Goal: Task Accomplishment & Management: Use online tool/utility

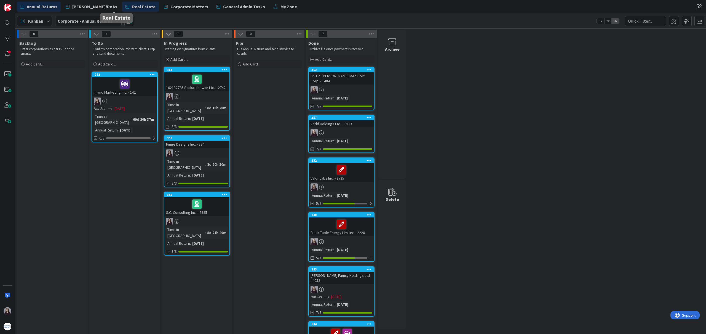
click at [132, 6] on span "Real Estate" at bounding box center [143, 6] width 23 height 7
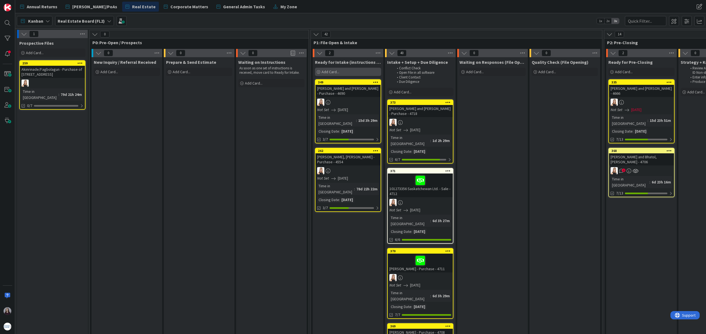
click at [330, 72] on span "Add Card..." at bounding box center [331, 71] width 18 height 5
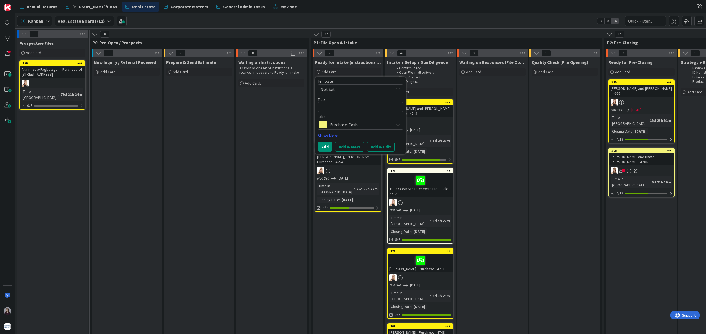
click at [347, 91] on span "Not Set" at bounding box center [355, 89] width 69 height 7
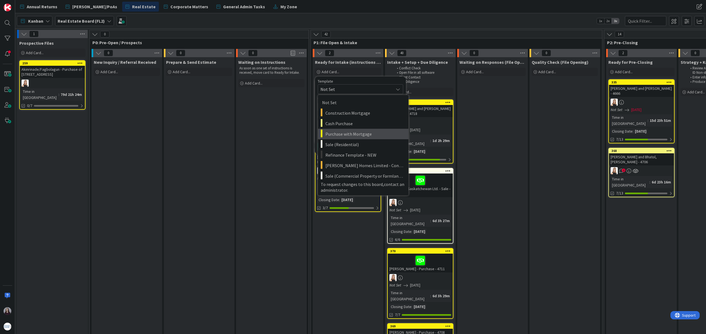
click at [355, 135] on span "Purchase with Mortgage" at bounding box center [365, 133] width 79 height 7
type textarea "x"
type textarea "Purchase with Mortgage"
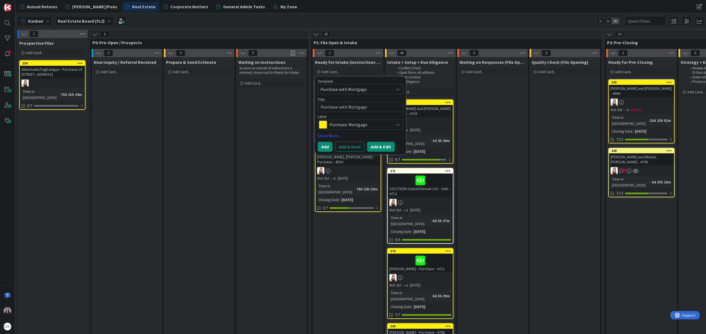
click at [382, 149] on button "Add & Edit" at bounding box center [381, 147] width 28 height 10
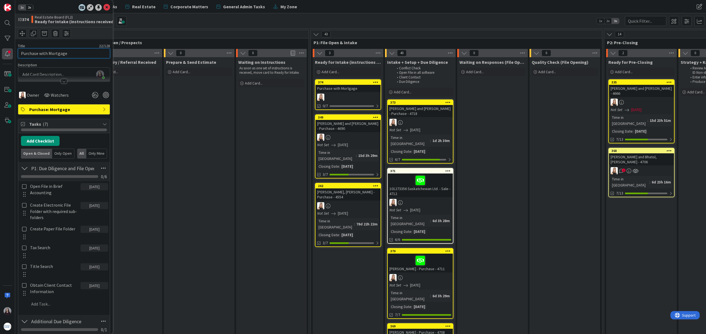
drag, startPoint x: 66, startPoint y: 54, endPoint x: 6, endPoint y: 50, distance: 60.0
click at [6, 50] on div "1x 2x ID 374 Real Estate Board (FL2) Ready for Intake (instructions received) T…" at bounding box center [7, 167] width 15 height 334
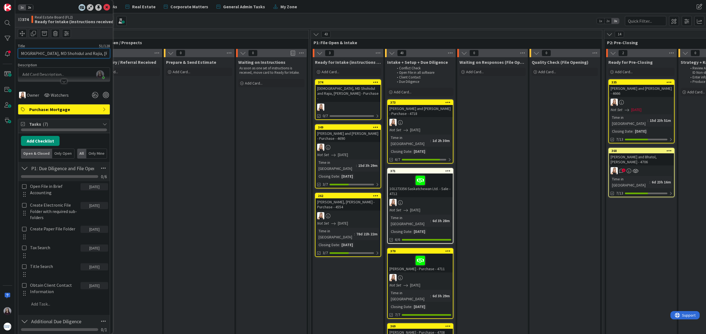
scroll to position [0, 11]
type input "[DEMOGRAPHIC_DATA], MD Shohidul and Rajia, [PERSON_NAME] - Purchase - 4719"
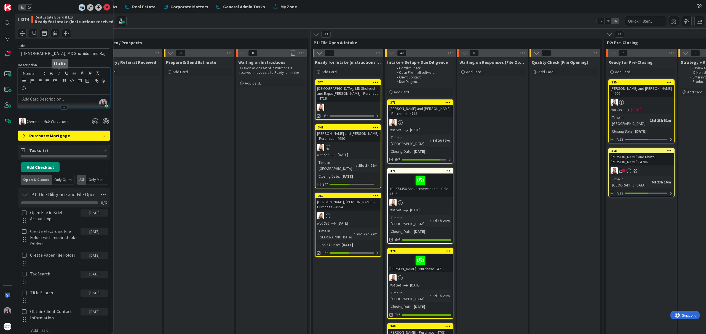
click at [55, 75] on div "[PERSON_NAME] just joined" at bounding box center [64, 88] width 92 height 40
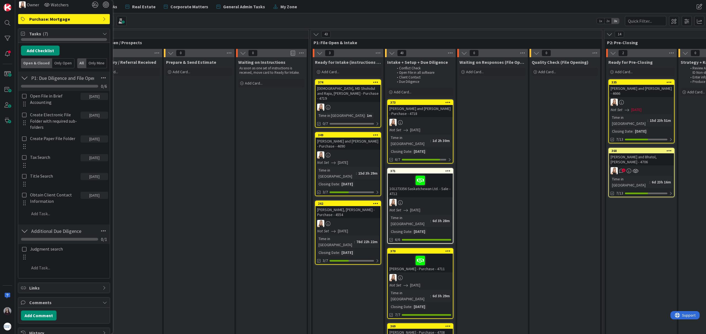
scroll to position [136, 0]
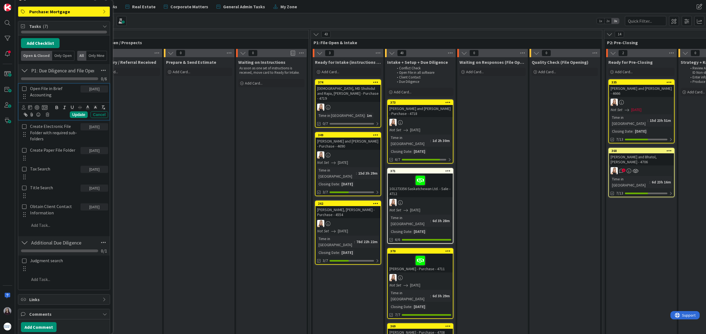
click at [24, 89] on icon at bounding box center [24, 88] width 6 height 5
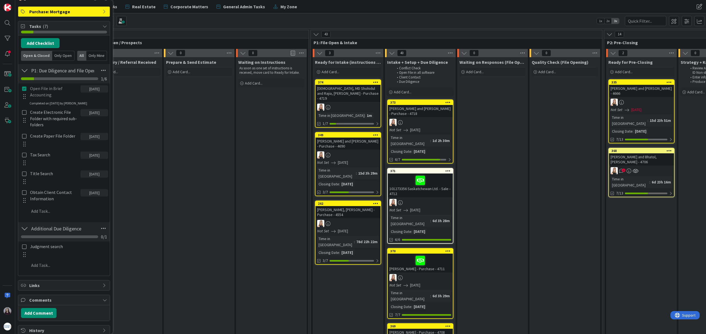
click at [25, 115] on div at bounding box center [24, 118] width 7 height 22
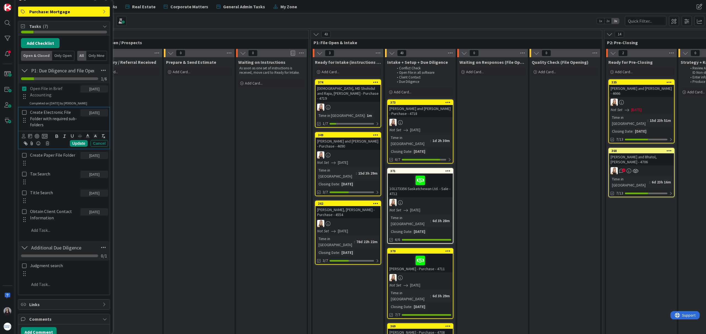
click at [24, 111] on icon at bounding box center [24, 112] width 6 height 5
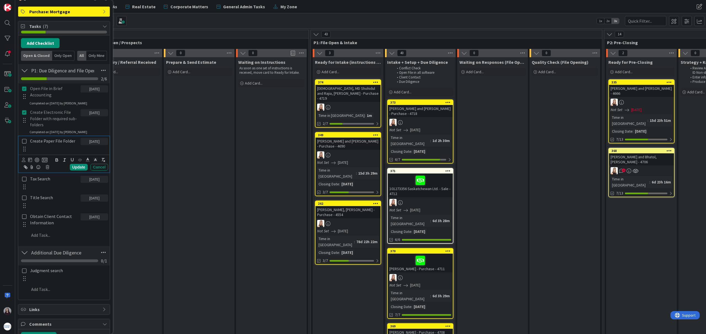
click at [24, 143] on icon at bounding box center [24, 141] width 6 height 5
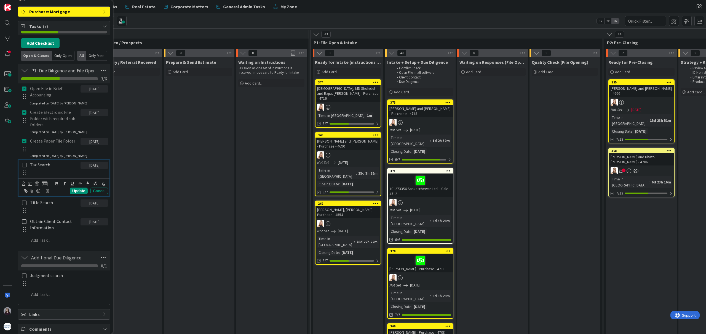
click at [23, 165] on icon at bounding box center [24, 164] width 6 height 5
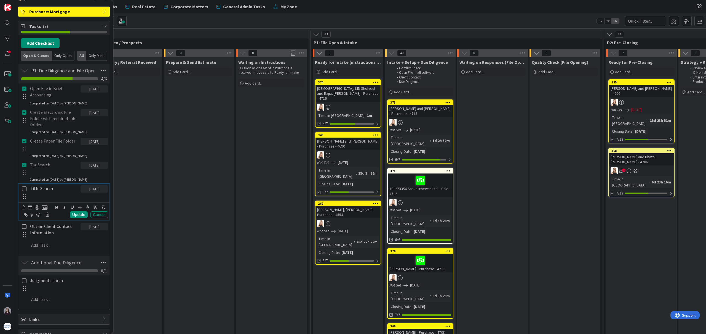
click at [25, 188] on icon at bounding box center [24, 188] width 6 height 5
click at [24, 214] on icon at bounding box center [24, 212] width 6 height 5
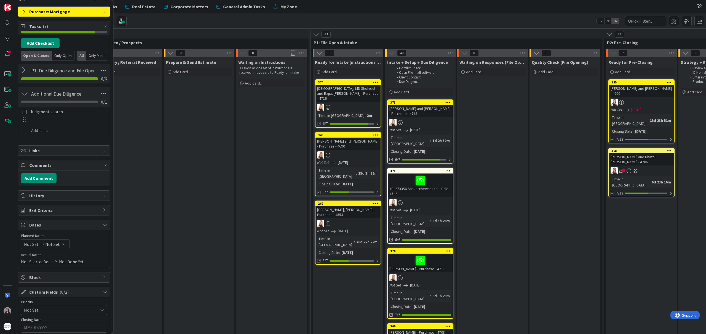
scroll to position [137, 0]
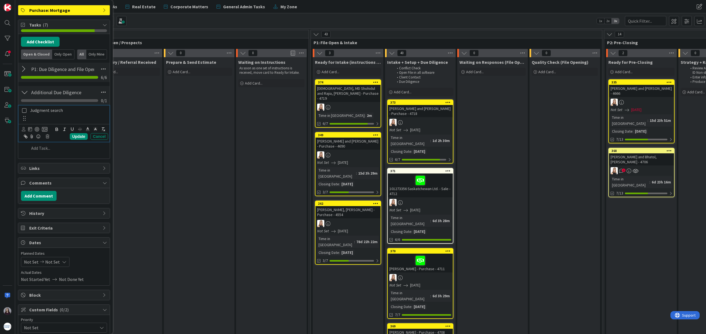
click at [23, 110] on icon at bounding box center [24, 110] width 6 height 5
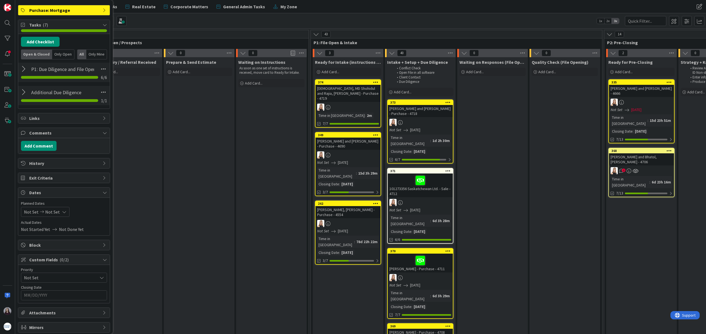
click at [63, 211] on icon at bounding box center [64, 211] width 4 height 4
click at [95, 229] on icon "Move forward to switch to the next month." at bounding box center [97, 229] width 5 height 5
click at [53, 260] on td "9" at bounding box center [54, 259] width 11 height 10
type input "[DATE]"
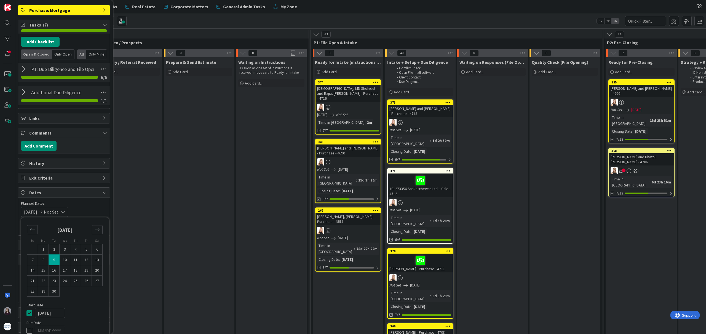
drag, startPoint x: 31, startPoint y: 312, endPoint x: 27, endPoint y: 321, distance: 9.7
click at [31, 312] on icon at bounding box center [30, 312] width 8 height 7
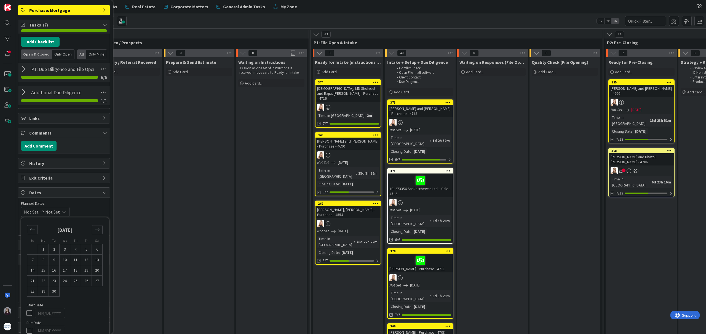
click at [30, 330] on icon at bounding box center [30, 330] width 8 height 7
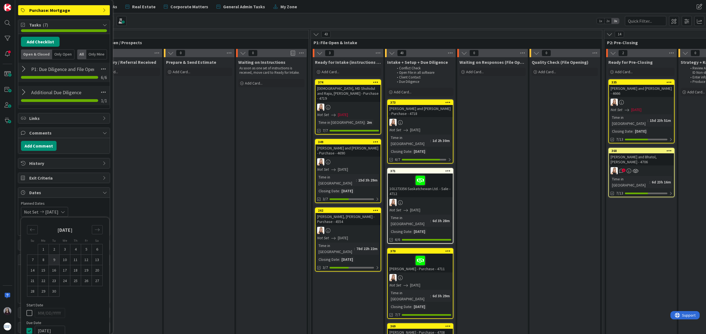
click at [50, 260] on td "9" at bounding box center [54, 259] width 11 height 10
type input "[DATE]"
click at [100, 203] on span "Planned Dates" at bounding box center [64, 203] width 86 height 6
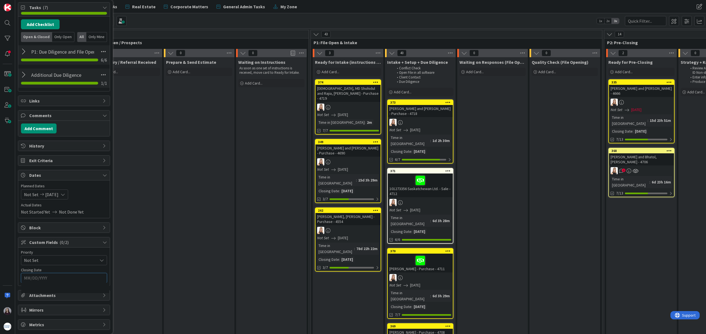
click at [53, 279] on input "MM/DD/YYYY" at bounding box center [64, 277] width 80 height 9
click at [97, 291] on icon "Move forward to switch to the next month." at bounding box center [97, 291] width 5 height 5
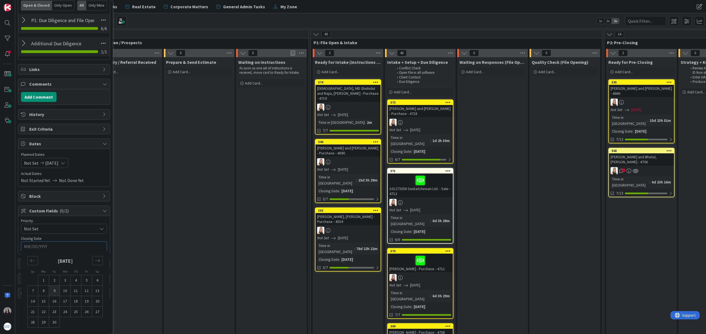
click at [54, 290] on td "9" at bounding box center [54, 290] width 11 height 10
type input "[DATE]"
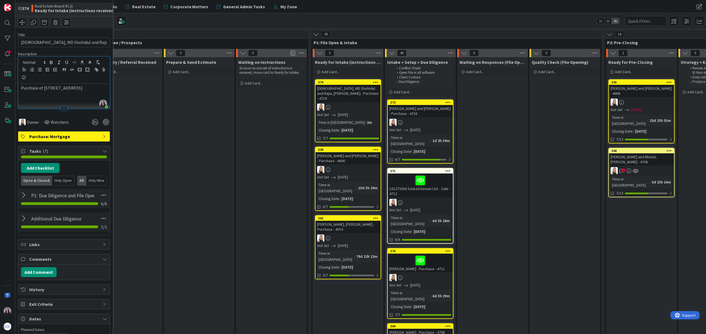
scroll to position [0, 0]
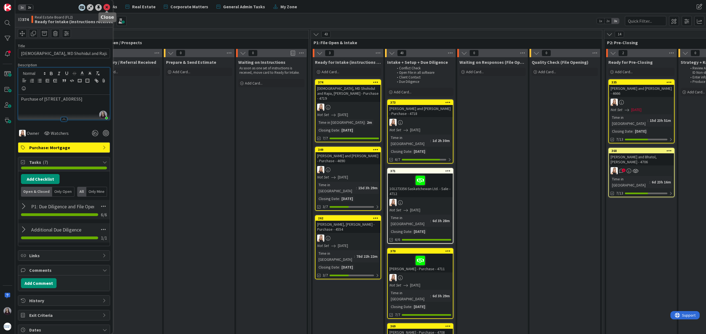
click at [105, 6] on icon at bounding box center [106, 7] width 7 height 7
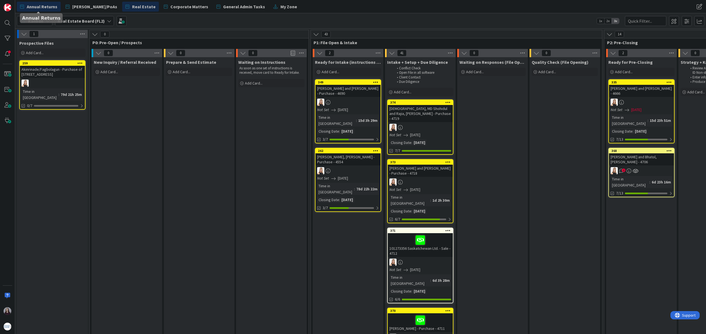
click at [37, 7] on span "Annual Returns" at bounding box center [42, 6] width 31 height 7
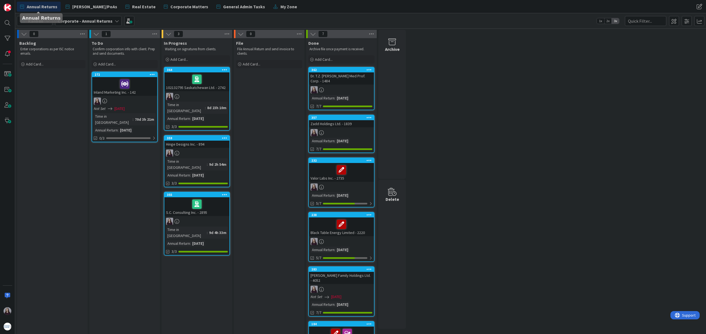
click at [292, 6] on div "Annual Returns [PERSON_NAME]/PoAs Real Estate Corporate Matters General Admin T…" at bounding box center [256, 7] width 478 height 10
